Goal: Navigation & Orientation: Find specific page/section

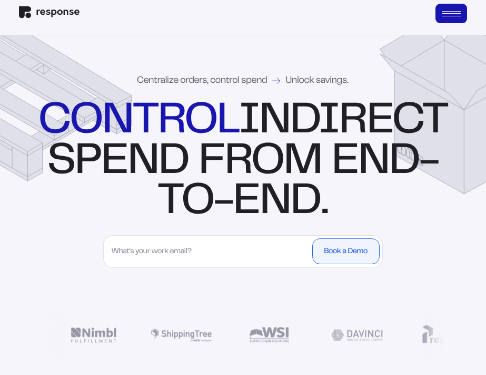
scroll to position [43, 0]
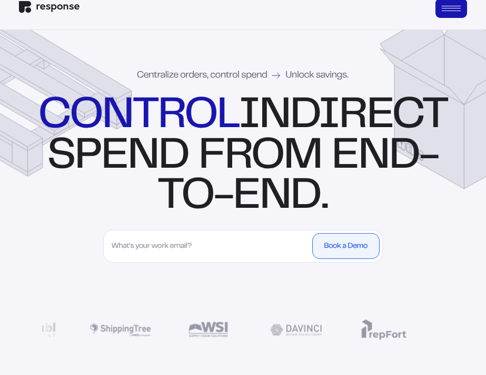
drag, startPoint x: 152, startPoint y: 113, endPoint x: 463, endPoint y: 207, distance: 325.3
click at [463, 207] on div "Centralize orders, control spend Unlock savings. control indirect spend from en…" at bounding box center [243, 212] width 486 height 365
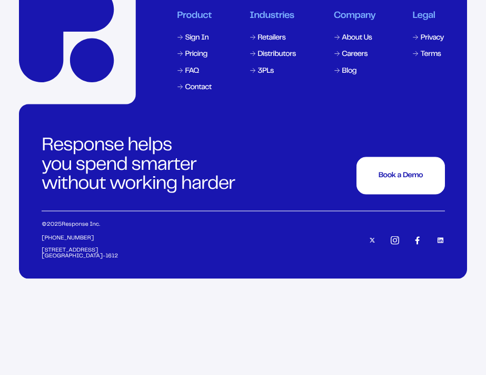
scroll to position [6048, 0]
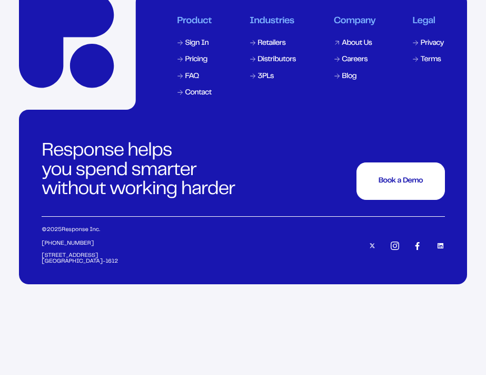
click at [361, 47] on div "About Us" at bounding box center [357, 43] width 30 height 7
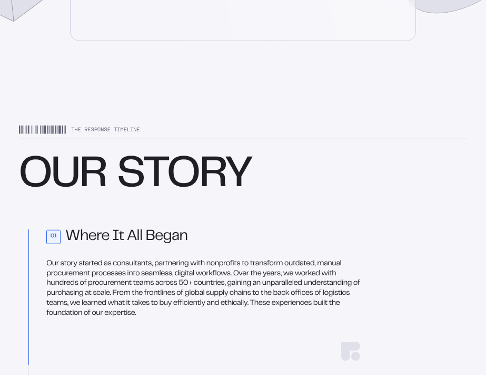
scroll to position [754, 0]
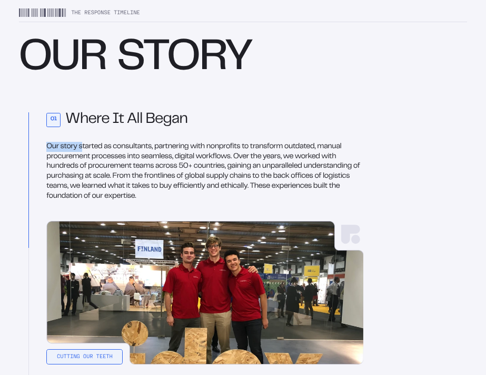
drag, startPoint x: 44, startPoint y: 158, endPoint x: 84, endPoint y: 165, distance: 40.6
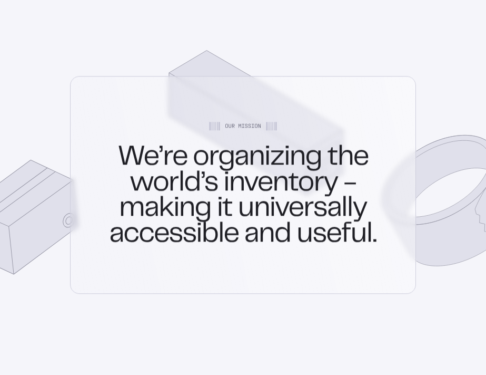
scroll to position [400, 0]
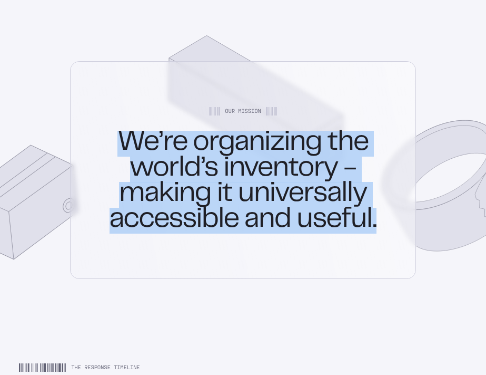
drag, startPoint x: 121, startPoint y: 152, endPoint x: 389, endPoint y: 240, distance: 281.8
click at [383, 233] on h1 "We’re organizing the world’s inventory - making it universally accessible and u…" at bounding box center [243, 182] width 279 height 103
copy h1 "We’re organizing the world’s inventory - making it universally accessible and u…"
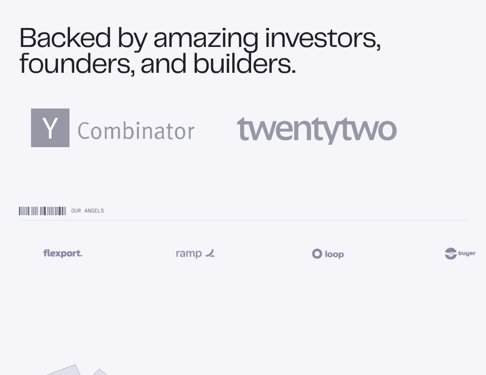
scroll to position [3885, 0]
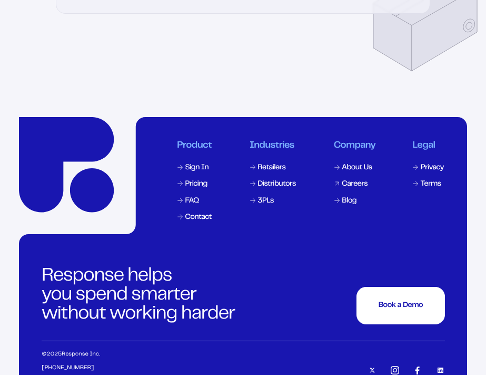
click at [357, 188] on div "Careers" at bounding box center [355, 183] width 26 height 7
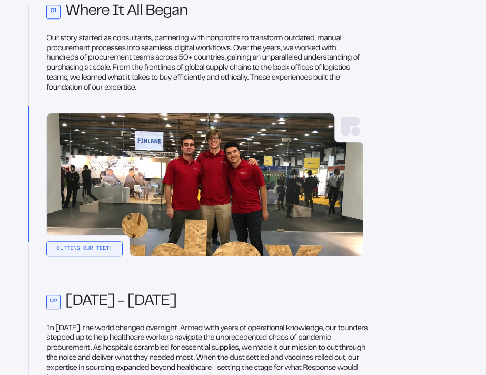
scroll to position [0, 0]
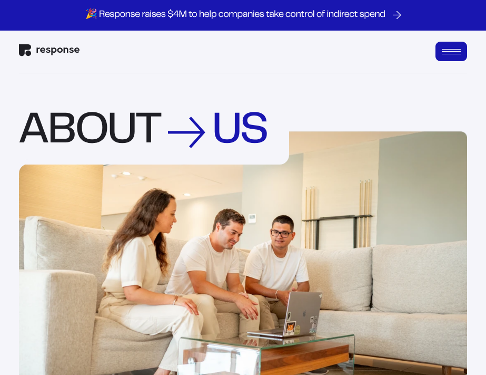
click at [63, 48] on img "Response Home" at bounding box center [49, 50] width 61 height 12
